Goal: Navigation & Orientation: Find specific page/section

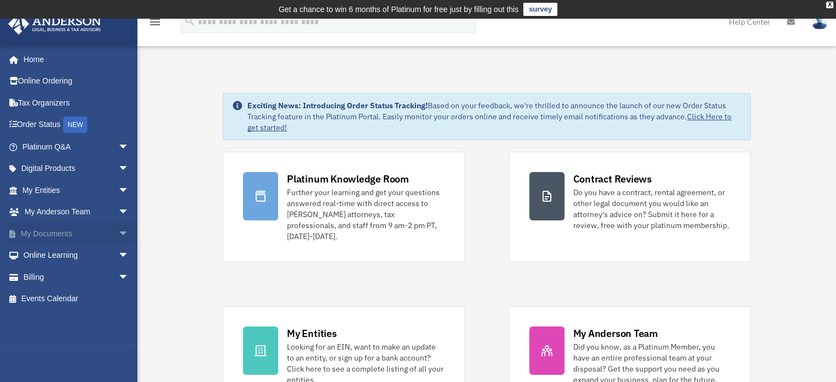
click at [118, 233] on span "arrow_drop_down" at bounding box center [129, 234] width 22 height 23
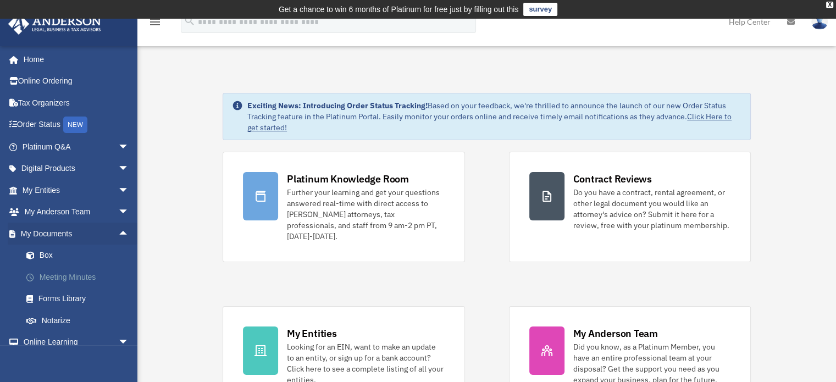
click at [78, 273] on link "Meeting Minutes" at bounding box center [80, 277] width 130 height 22
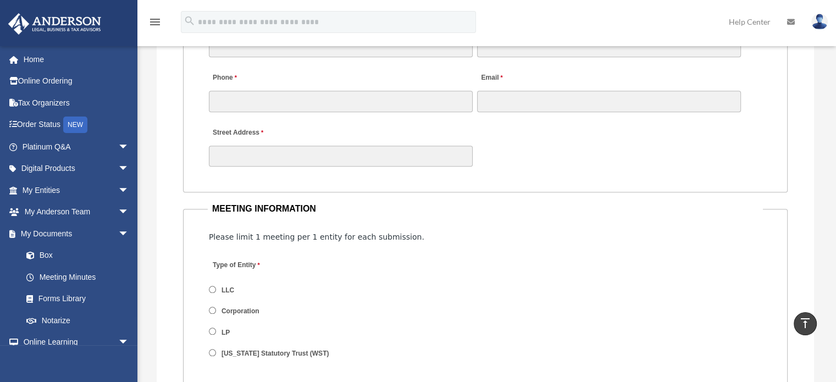
scroll to position [1159, 0]
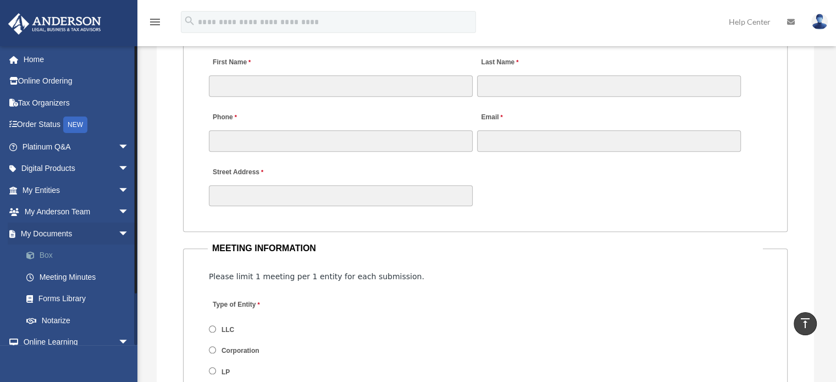
click at [42, 255] on link "Box" at bounding box center [80, 256] width 130 height 22
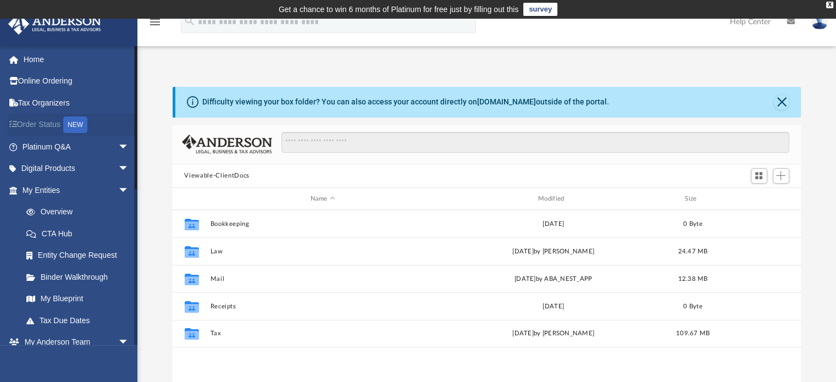
scroll to position [241, 620]
click at [53, 123] on link "Order Status NEW" at bounding box center [77, 125] width 138 height 23
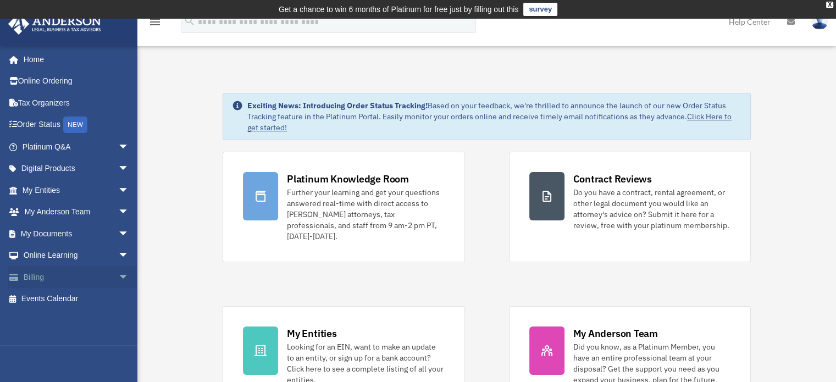
click at [118, 274] on span "arrow_drop_down" at bounding box center [129, 277] width 22 height 23
click at [74, 299] on link "$ Open Invoices" at bounding box center [80, 299] width 130 height 23
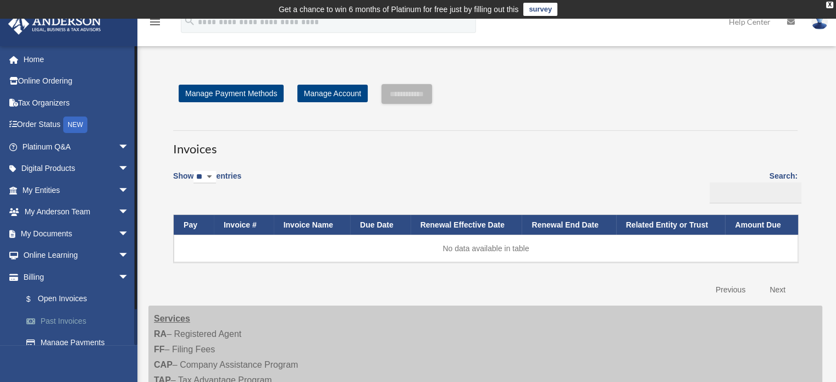
click at [58, 321] on link "Past Invoices" at bounding box center [80, 321] width 130 height 22
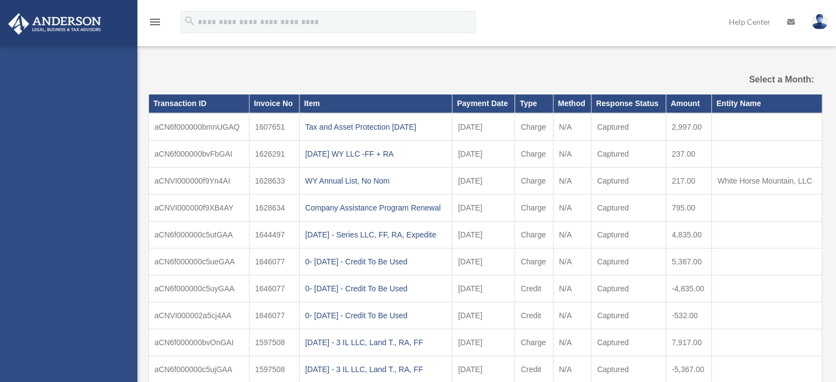
select select
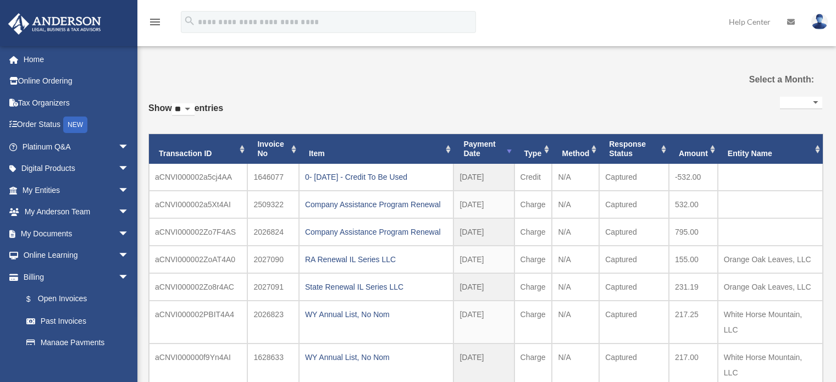
select select
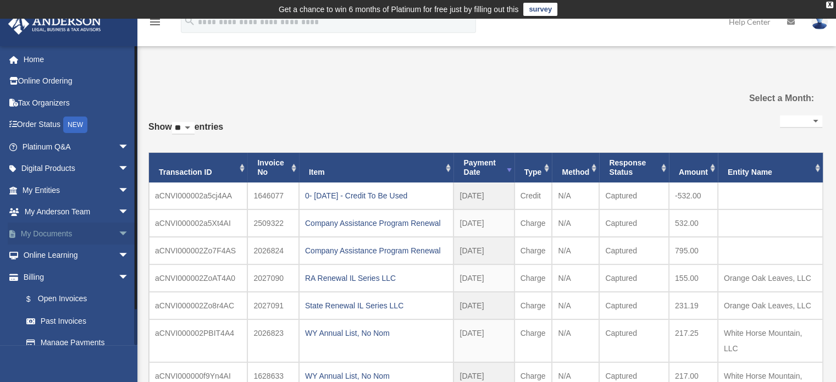
click at [118, 230] on span "arrow_drop_down" at bounding box center [129, 234] width 22 height 23
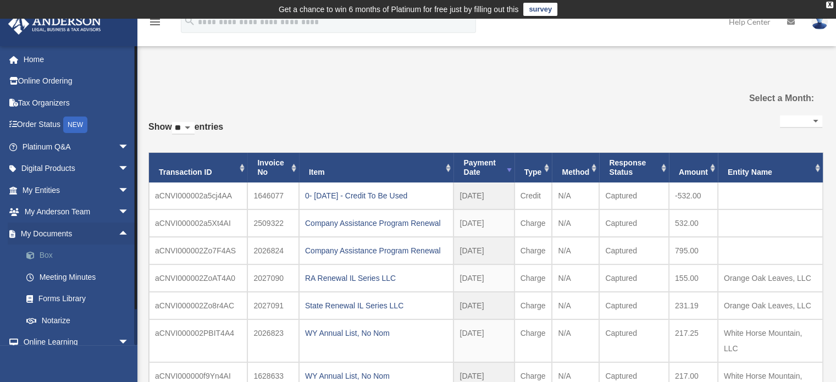
click at [51, 256] on link "Box" at bounding box center [80, 256] width 130 height 22
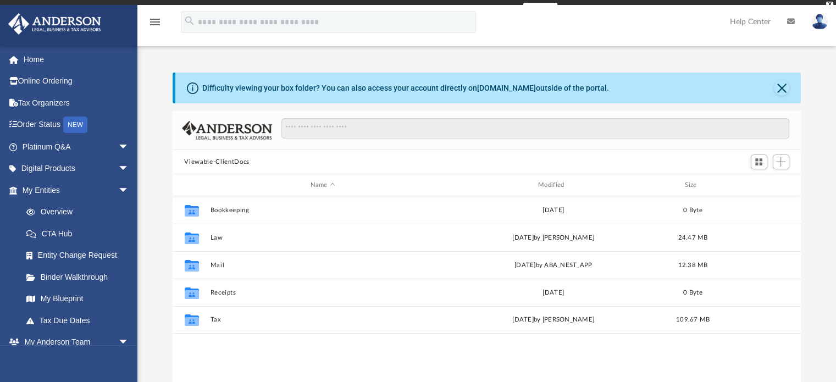
scroll to position [241, 620]
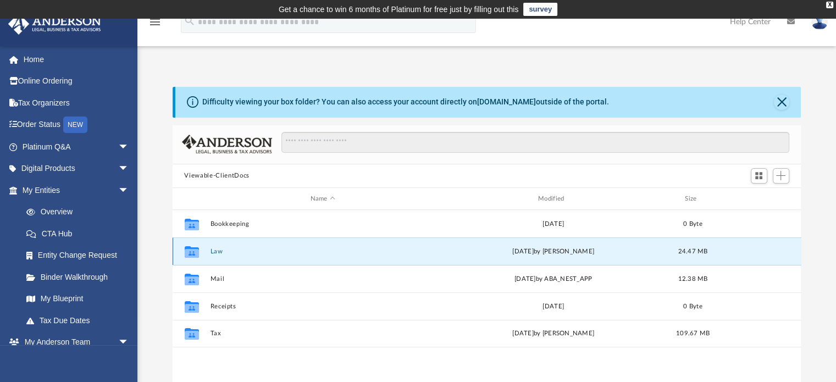
click at [215, 251] on button "Law" at bounding box center [322, 251] width 225 height 7
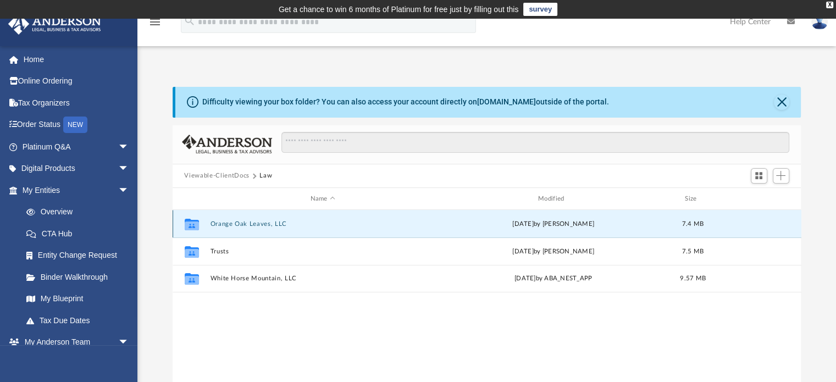
click at [245, 223] on button "Orange Oak Leaves, LLC" at bounding box center [322, 224] width 225 height 7
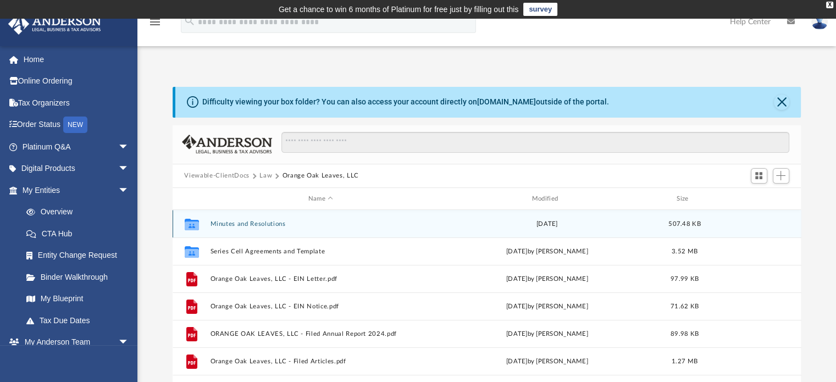
click at [194, 225] on icon "grid" at bounding box center [191, 226] width 14 height 9
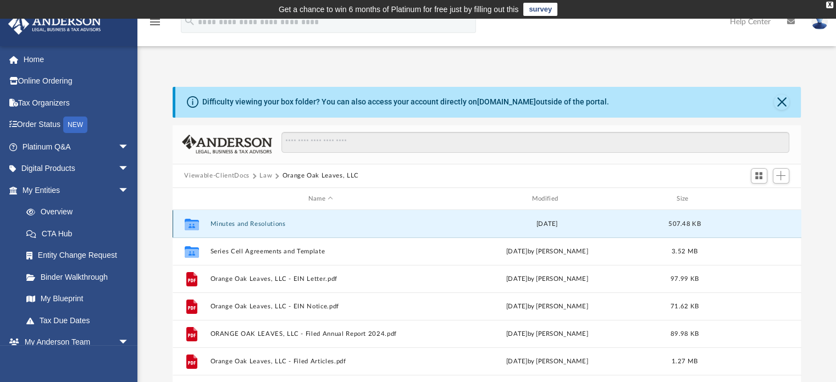
click at [188, 227] on icon "grid" at bounding box center [191, 226] width 14 height 9
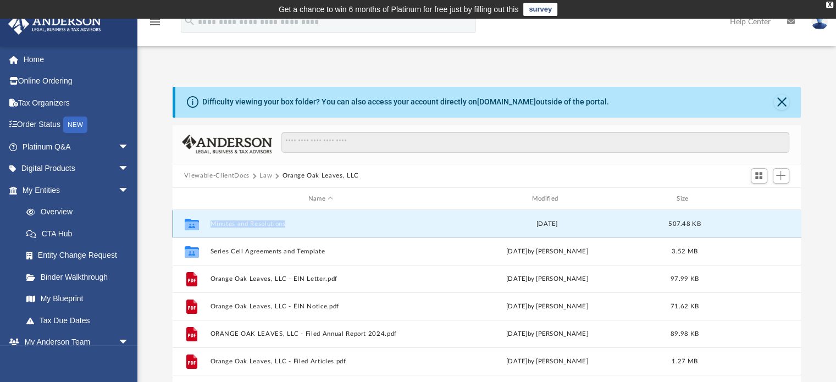
click at [188, 227] on icon "grid" at bounding box center [191, 226] width 14 height 9
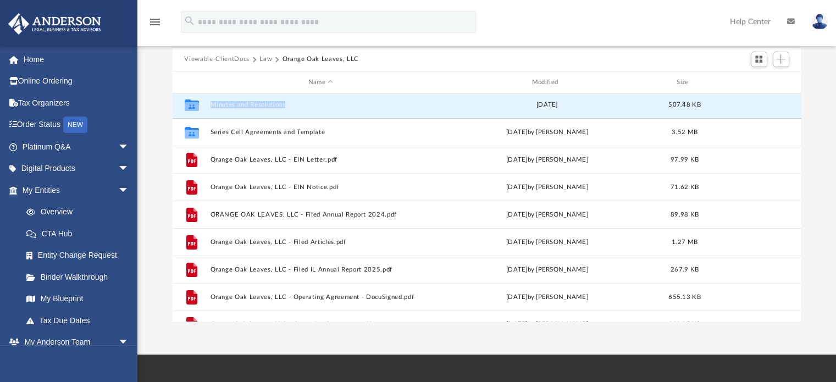
scroll to position [0, 0]
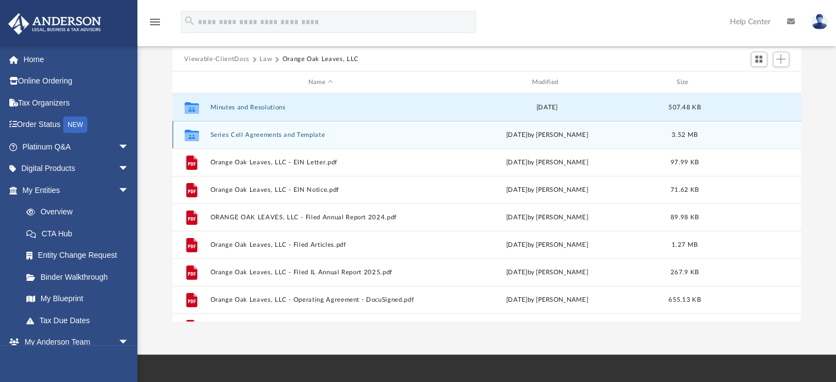
click at [191, 133] on icon "grid" at bounding box center [191, 137] width 14 height 9
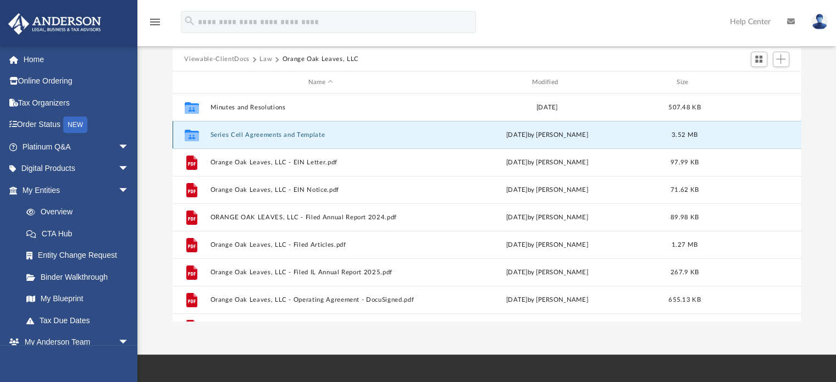
click at [189, 133] on icon "grid" at bounding box center [191, 137] width 14 height 9
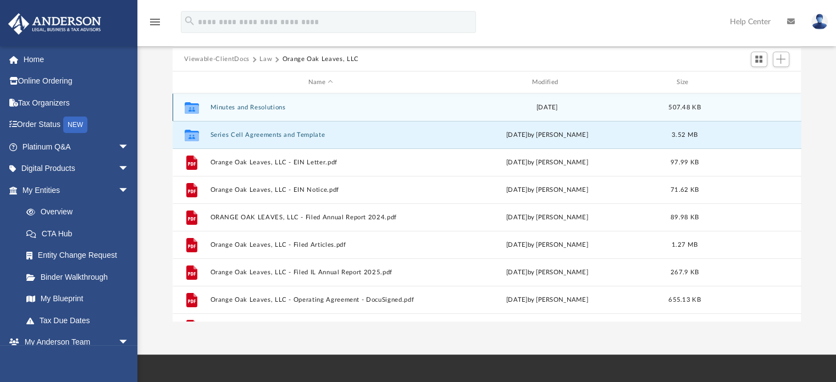
click at [189, 107] on icon "grid" at bounding box center [191, 109] width 14 height 9
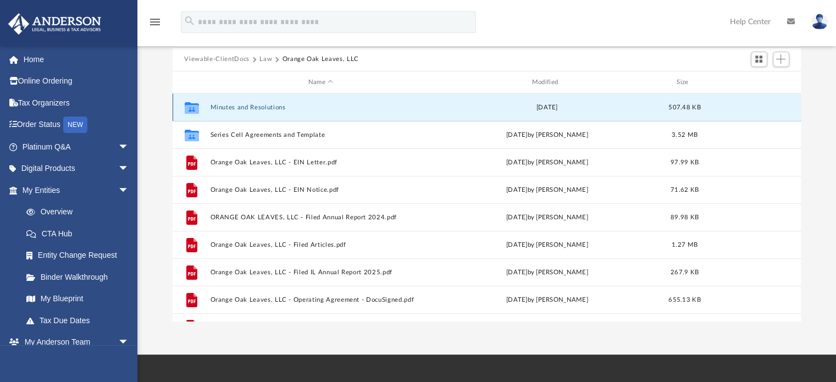
click at [189, 107] on icon "grid" at bounding box center [191, 109] width 14 height 9
click at [118, 341] on span "arrow_drop_down" at bounding box center [129, 343] width 22 height 23
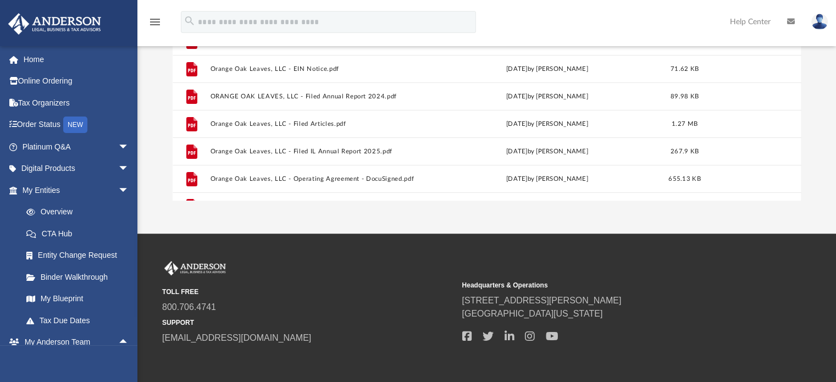
scroll to position [236, 0]
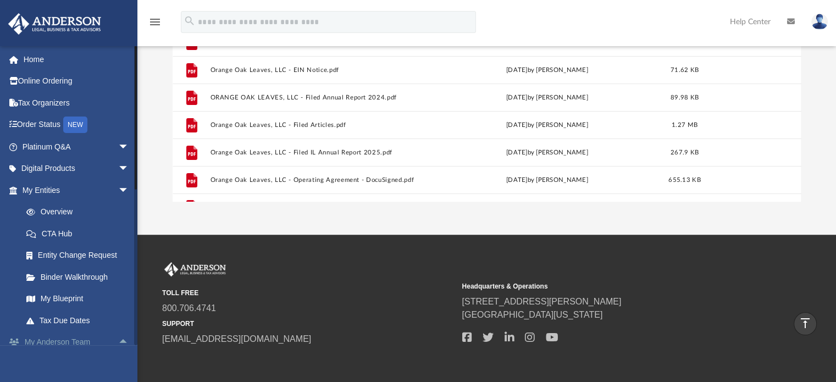
click at [42, 341] on link "My [PERSON_NAME] Team arrow_drop_up" at bounding box center [77, 343] width 138 height 22
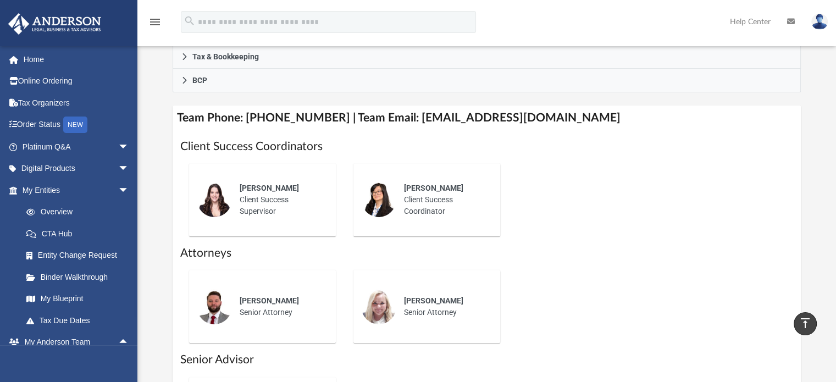
scroll to position [408, 0]
